Goal: Task Accomplishment & Management: Use online tool/utility

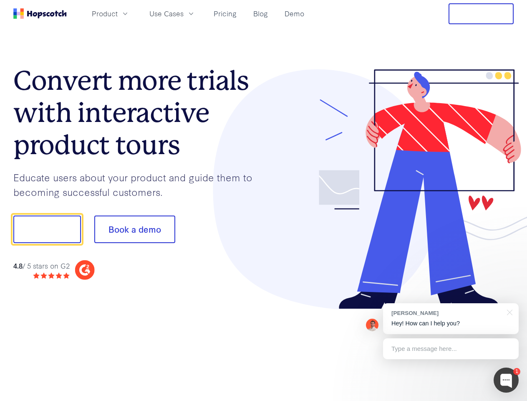
click at [264, 200] on div at bounding box center [389, 189] width 251 height 240
click at [118, 13] on span "Product" at bounding box center [105, 13] width 26 height 10
click at [184, 13] on span "Use Cases" at bounding box center [166, 13] width 34 height 10
click at [481, 14] on button "Free Trial" at bounding box center [481, 13] width 65 height 21
click at [47, 229] on button "Show me!" at bounding box center [47, 229] width 68 height 28
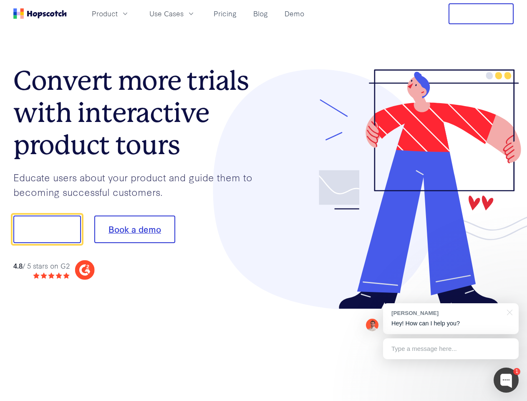
click at [134, 229] on button "Book a demo" at bounding box center [134, 229] width 81 height 28
click at [507, 380] on div at bounding box center [506, 379] width 25 height 25
click at [451, 319] on div "[PERSON_NAME] Hey! How can I help you?" at bounding box center [451, 318] width 136 height 31
click at [509, 312] on div at bounding box center [508, 311] width 21 height 17
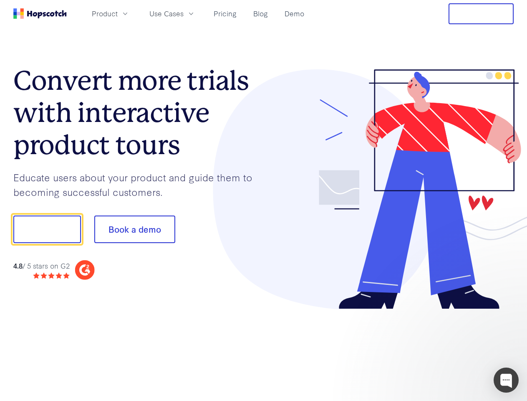
click at [451, 349] on div at bounding box center [440, 228] width 157 height 279
